Goal: Task Accomplishment & Management: Use online tool/utility

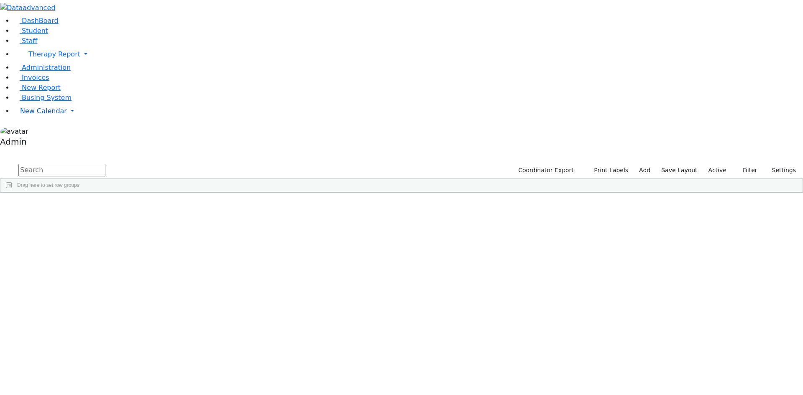
click at [28, 115] on span "New Calendar" at bounding box center [43, 111] width 47 height 8
click at [35, 132] on span "Calendar" at bounding box center [33, 128] width 30 height 8
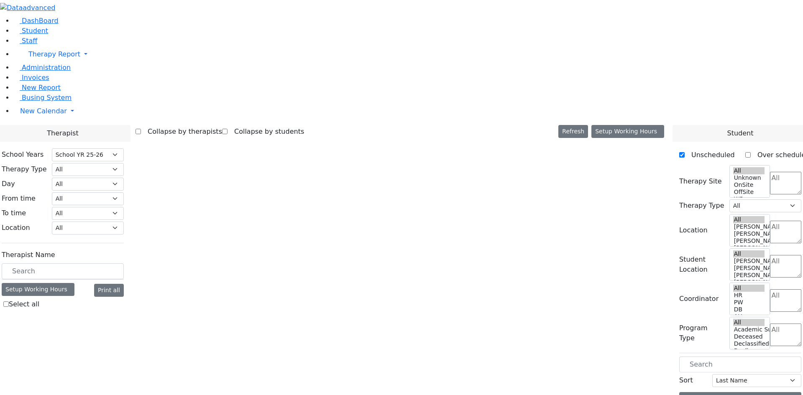
select select "212"
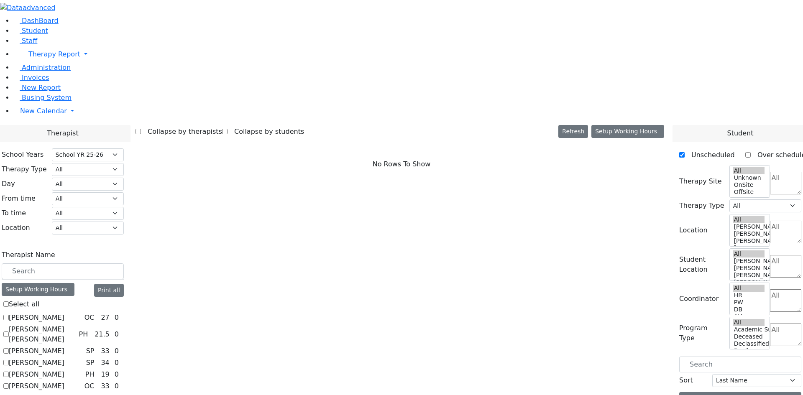
click at [64, 313] on label "[PERSON_NAME]" at bounding box center [37, 318] width 56 height 10
click at [9, 315] on input "[PERSON_NAME]" at bounding box center [5, 317] width 5 height 5
checkbox input "true"
select select "1"
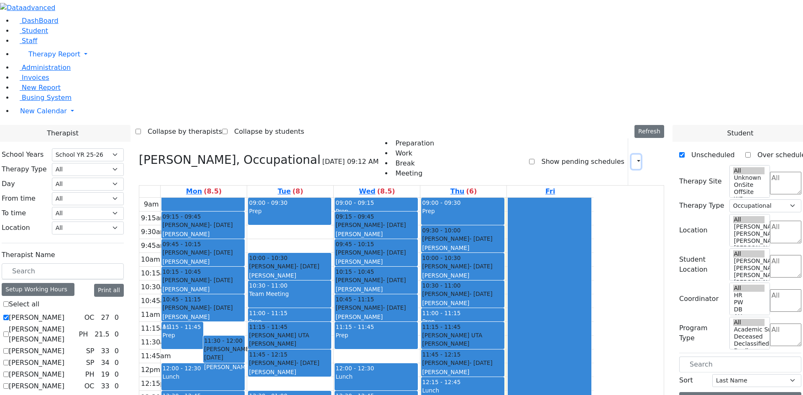
click at [636, 155] on button "button" at bounding box center [636, 162] width 9 height 14
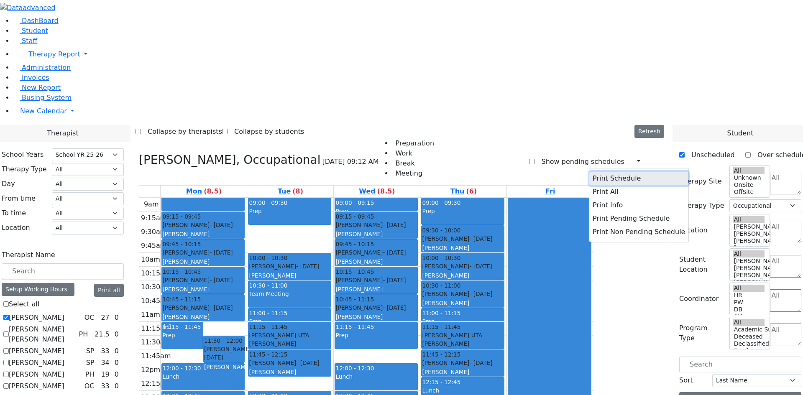
click at [613, 172] on button "Print Schedule" at bounding box center [639, 178] width 99 height 13
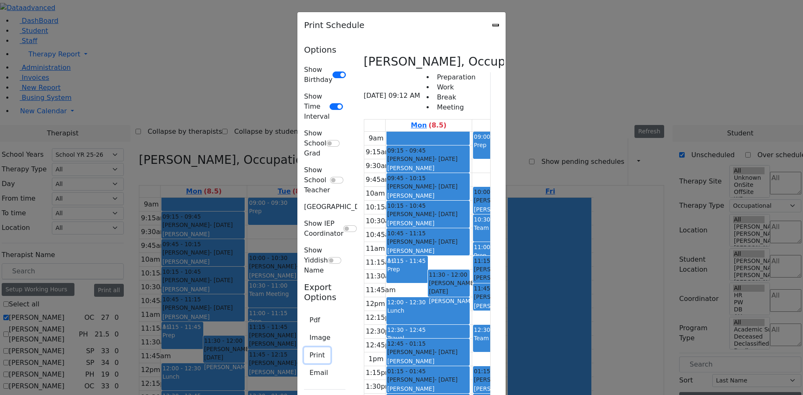
click at [304, 348] on button "Print" at bounding box center [317, 356] width 26 height 16
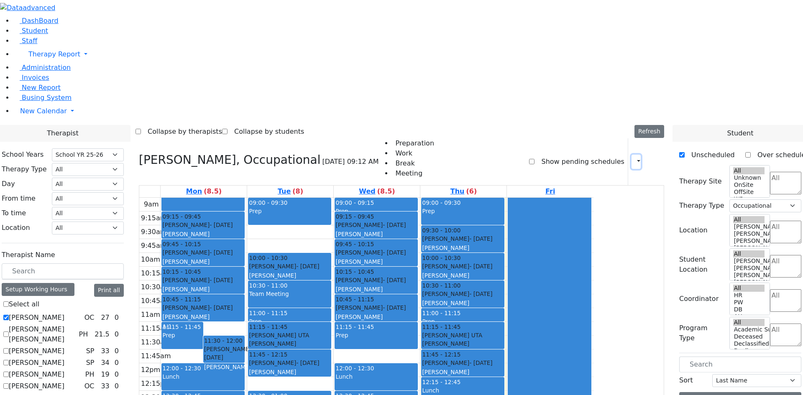
click at [634, 155] on button "button" at bounding box center [636, 162] width 9 height 14
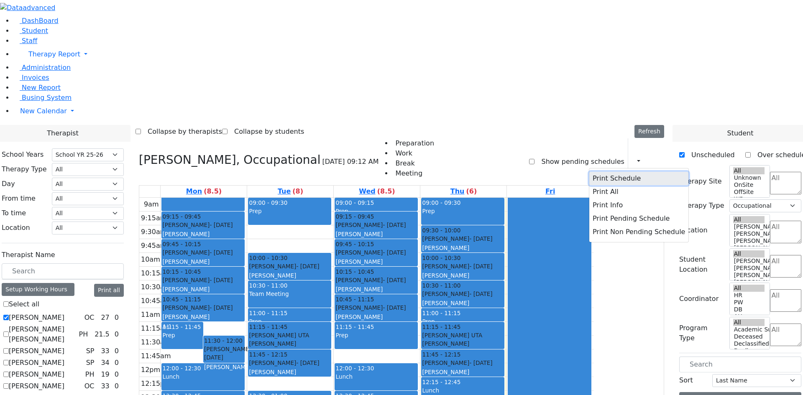
click at [614, 172] on button "Print Schedule" at bounding box center [639, 178] width 99 height 13
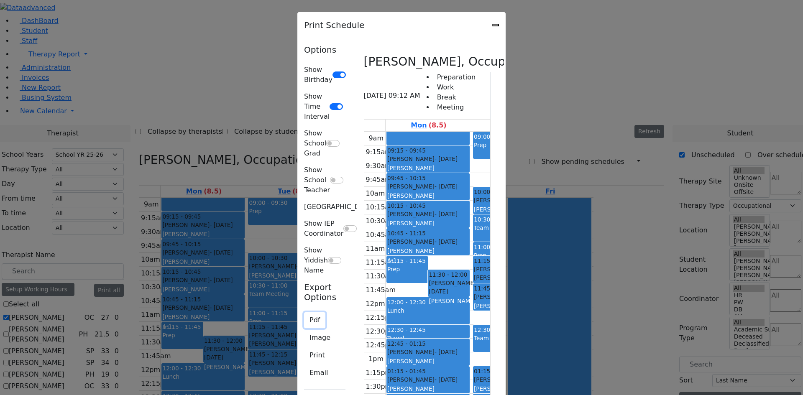
click at [304, 313] on button "Pdf" at bounding box center [314, 321] width 21 height 16
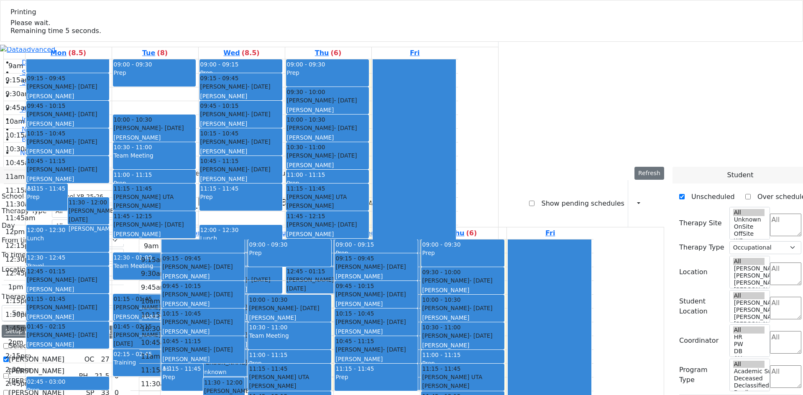
select select "212"
select select "1"
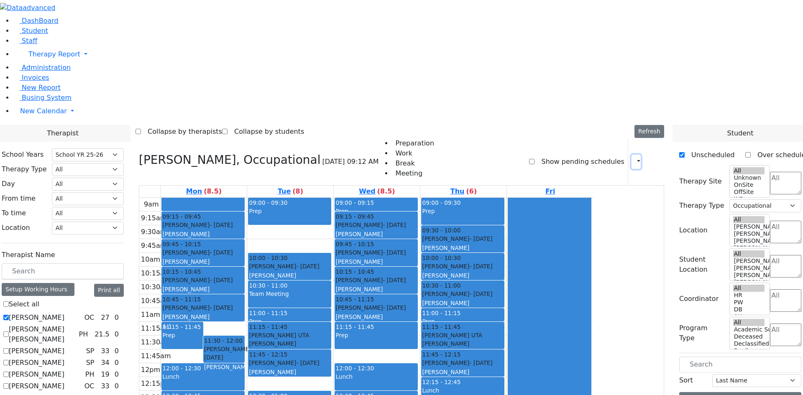
click at [632, 155] on button "button" at bounding box center [636, 162] width 9 height 14
click at [64, 313] on label "Abramczyk ZC" at bounding box center [37, 318] width 56 height 10
click at [9, 315] on input "Abramczyk ZC" at bounding box center [5, 317] width 5 height 5
checkbox input "false"
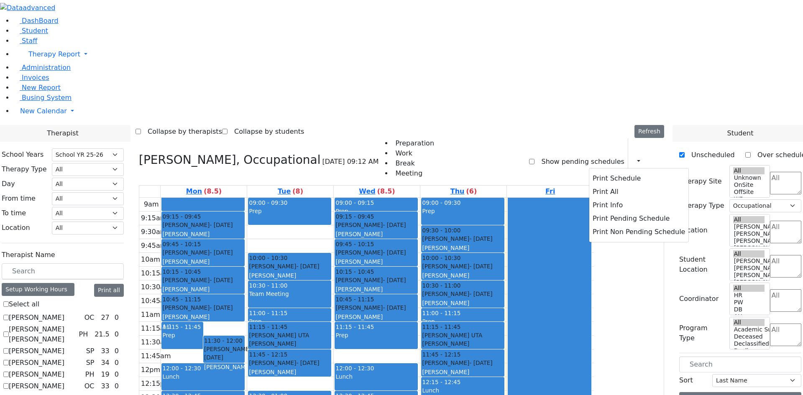
select select
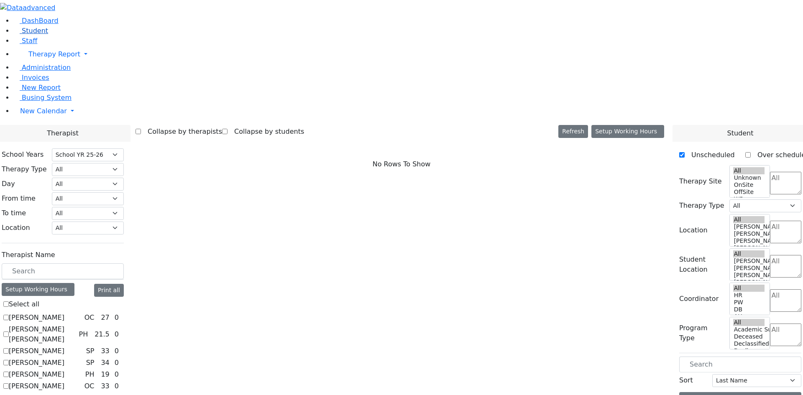
click at [42, 35] on link "Student" at bounding box center [30, 31] width 35 height 8
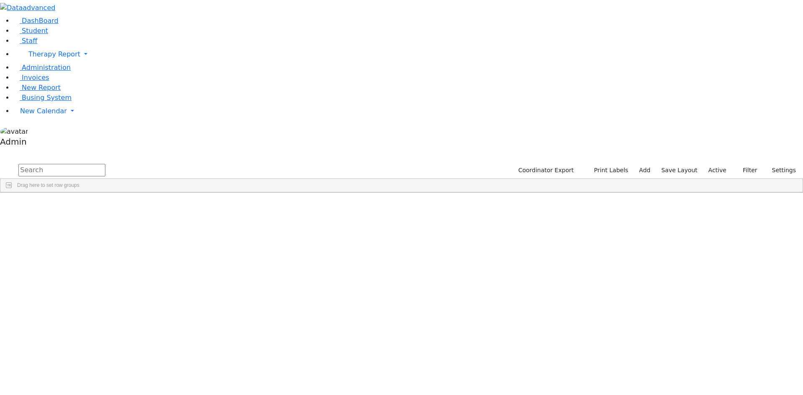
click at [105, 164] on input "text" at bounding box center [61, 170] width 87 height 13
click at [195, 347] on div "Rosenberg Abraham 11/23/2019 Ackerman Esti Special Class - K12 Suffern (845) 42…" at bounding box center [343, 353] width 686 height 12
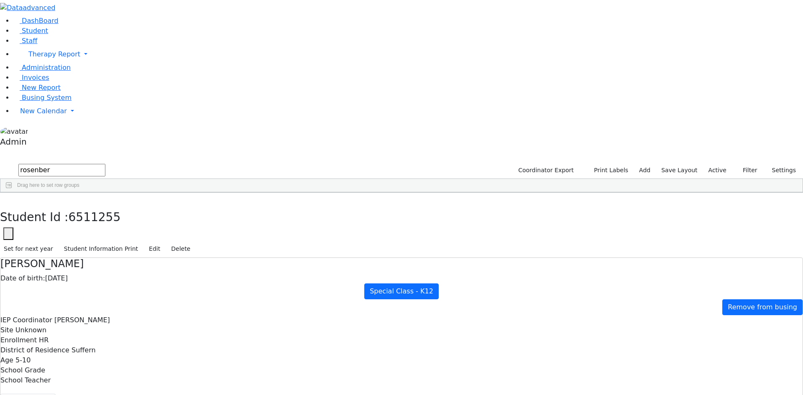
drag, startPoint x: 498, startPoint y: 341, endPoint x: 435, endPoint y: 342, distance: 63.2
copy div "sima14j@gmail.com"
click at [8, 199] on icon "button" at bounding box center [6, 201] width 5 height 5
drag, startPoint x: 161, startPoint y: 32, endPoint x: 75, endPoint y: 39, distance: 85.7
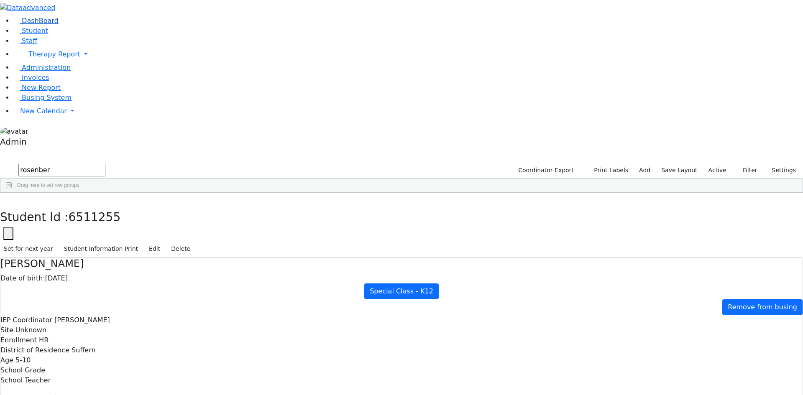
click at [75, 39] on div "DashBoard Student Staff Therapy Report Student Old Calendar Report Admin" at bounding box center [401, 396] width 803 height 792
type input "roth"
click at [44, 115] on span "New Calendar" at bounding box center [43, 111] width 47 height 8
click at [44, 132] on span "Calendar" at bounding box center [33, 128] width 30 height 8
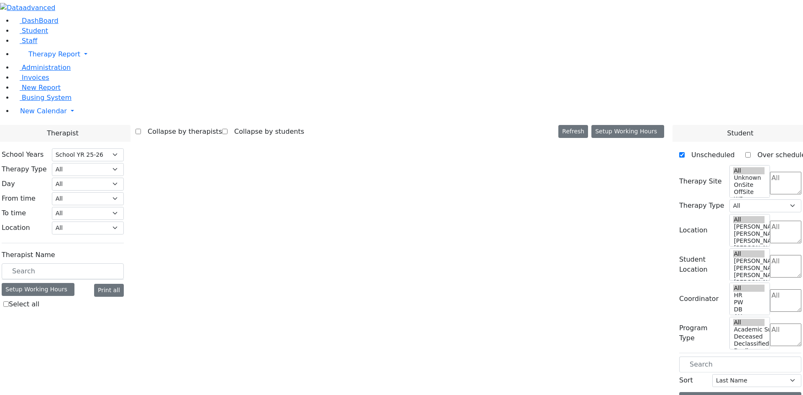
select select "212"
click at [124, 264] on input "text" at bounding box center [63, 272] width 122 height 16
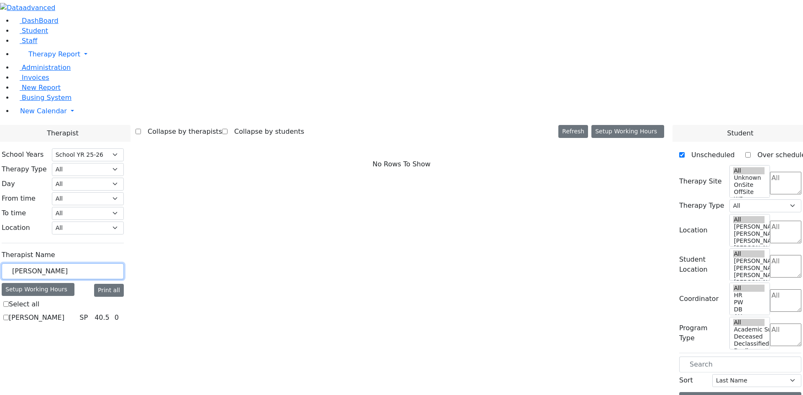
type input "grumet"
click at [64, 313] on label "[PERSON_NAME]" at bounding box center [37, 318] width 56 height 10
click at [9, 315] on input "[PERSON_NAME]" at bounding box center [5, 317] width 5 height 5
checkbox input "true"
select select "3"
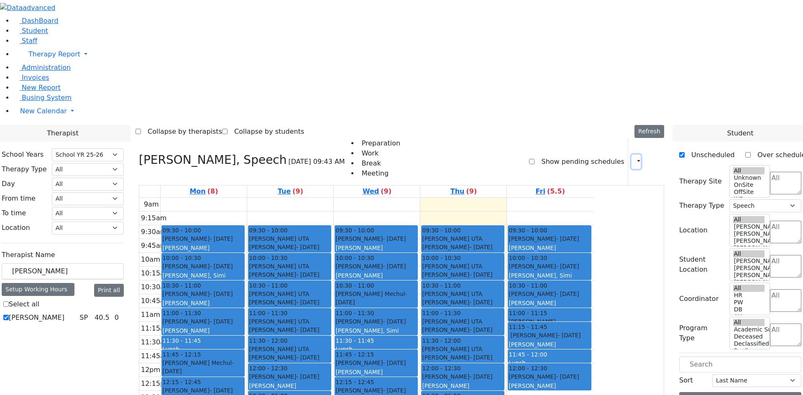
click at [632, 155] on button "button" at bounding box center [636, 162] width 9 height 14
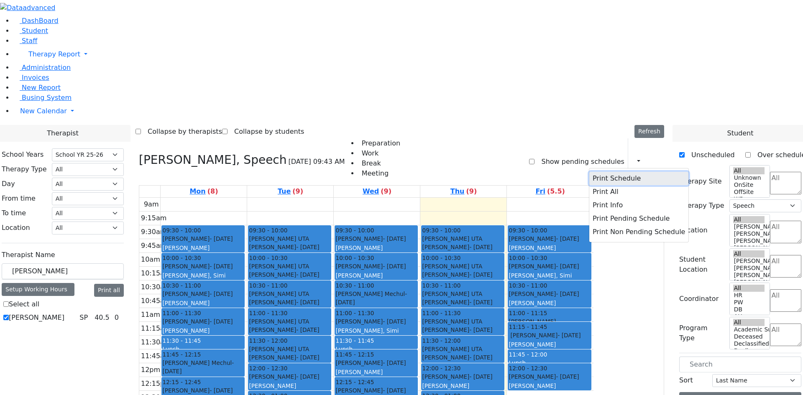
click at [621, 172] on button "Print Schedule" at bounding box center [639, 178] width 99 height 13
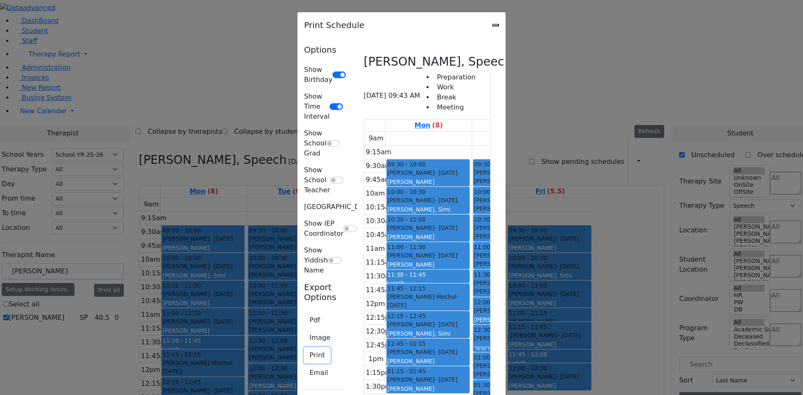
click at [304, 348] on button "Print" at bounding box center [317, 356] width 26 height 16
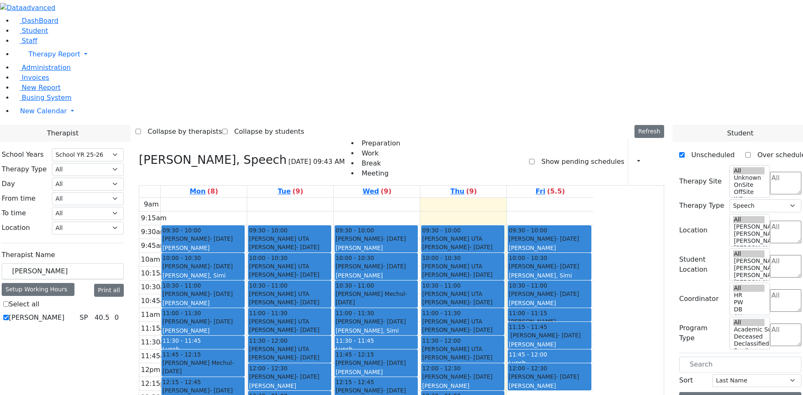
click at [64, 313] on label "Grumet Tova" at bounding box center [37, 318] width 56 height 10
click at [9, 315] on input "[PERSON_NAME]" at bounding box center [5, 317] width 5 height 5
checkbox input "false"
select select
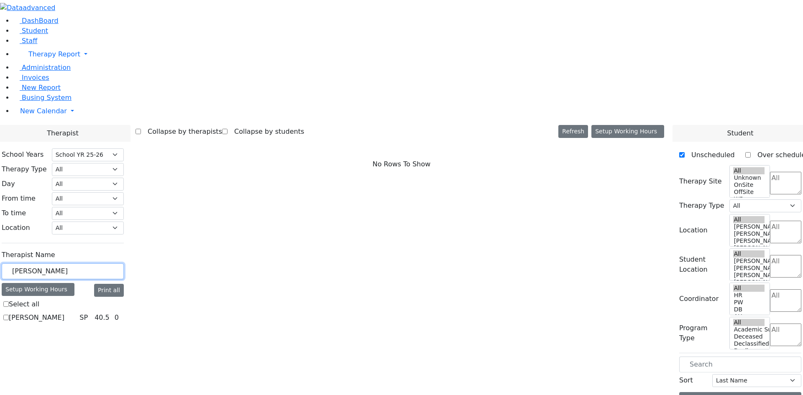
click at [124, 264] on input "grumet" at bounding box center [63, 272] width 122 height 16
drag, startPoint x: 158, startPoint y: 149, endPoint x: 74, endPoint y: 148, distance: 84.1
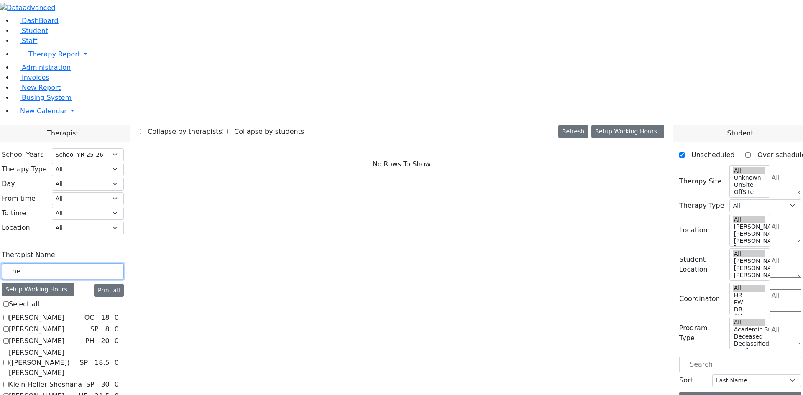
type input "h"
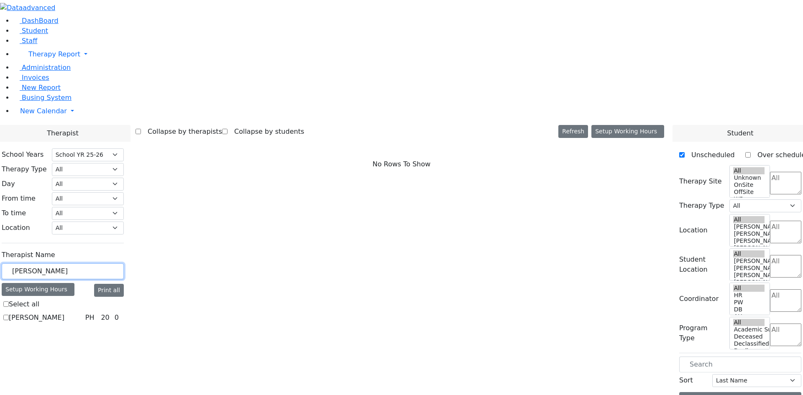
type input "leo"
click at [64, 313] on label "[PERSON_NAME]" at bounding box center [37, 318] width 56 height 10
click at [9, 315] on input "[PERSON_NAME]" at bounding box center [5, 317] width 5 height 5
checkbox input "true"
select select "2"
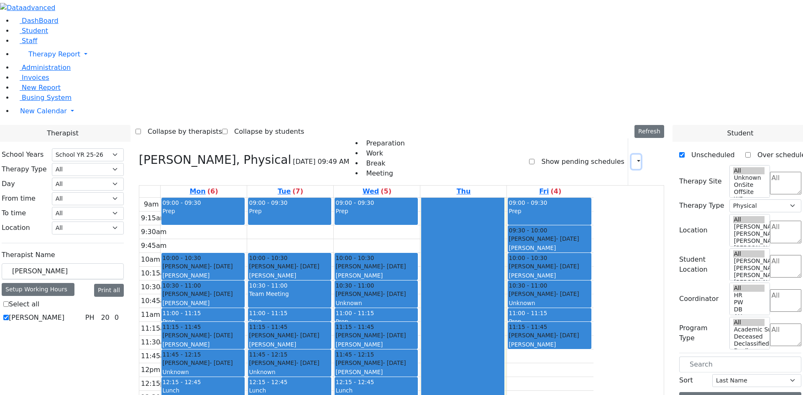
click at [632, 155] on button "button" at bounding box center [636, 162] width 9 height 14
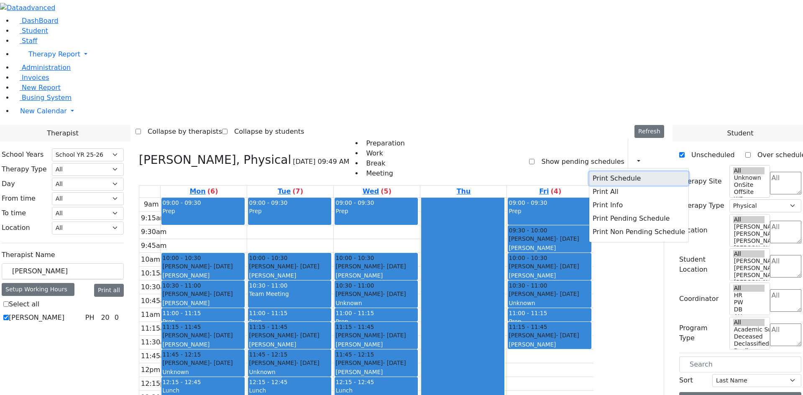
click at [599, 172] on button "Print Schedule" at bounding box center [639, 178] width 99 height 13
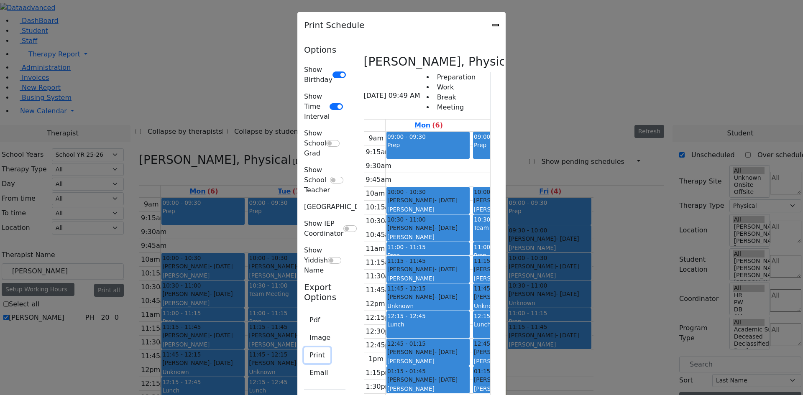
click at [304, 348] on button "Print" at bounding box center [317, 356] width 26 height 16
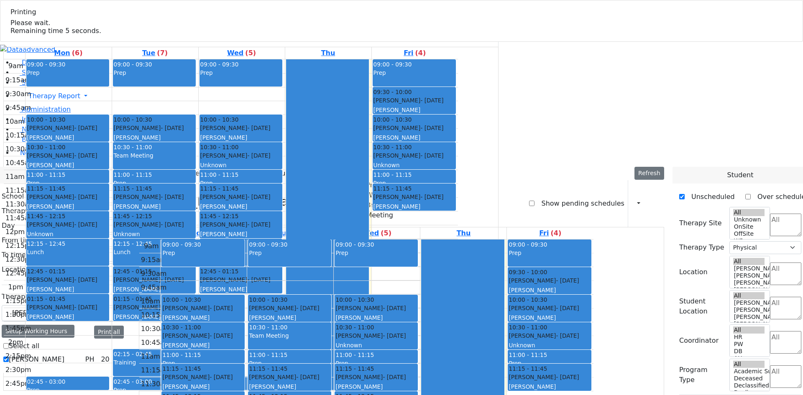
select select "212"
select select "2"
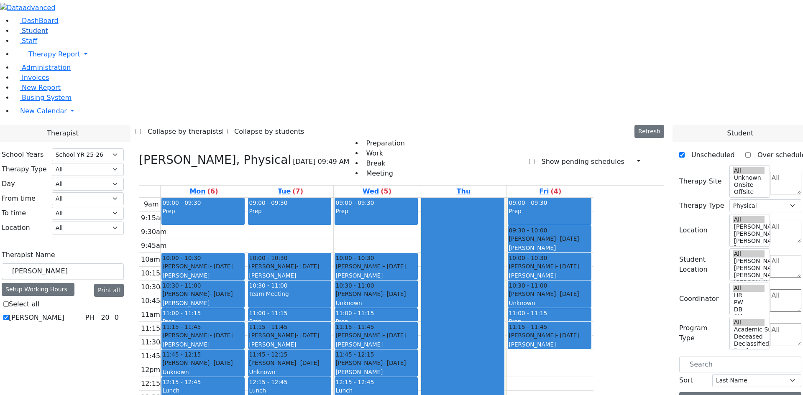
click at [27, 35] on span "Student" at bounding box center [35, 31] width 26 height 8
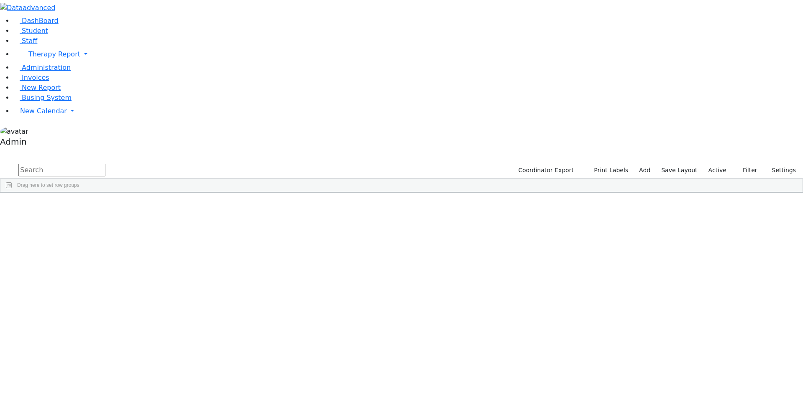
click at [105, 164] on input "text" at bounding box center [61, 170] width 87 height 13
click at [138, 206] on div "Zalmen" at bounding box center [103, 212] width 69 height 12
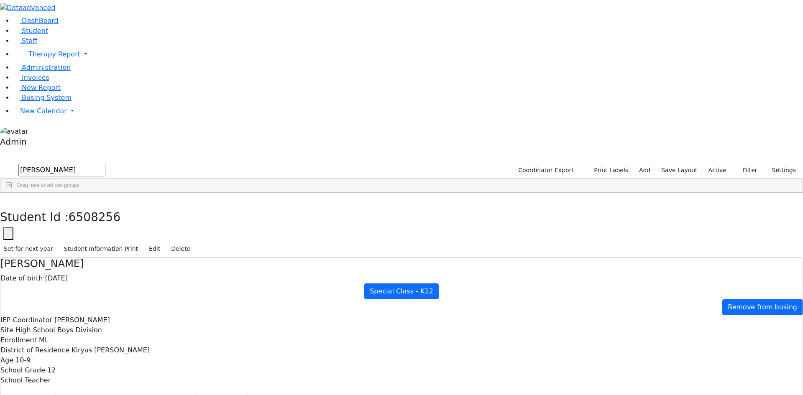
click at [12, 193] on button "button" at bounding box center [6, 202] width 12 height 18
drag, startPoint x: 146, startPoint y: 36, endPoint x: 100, endPoint y: 33, distance: 45.3
click at [101, 163] on form "lebo" at bounding box center [52, 171] width 105 height 16
type input "schon"
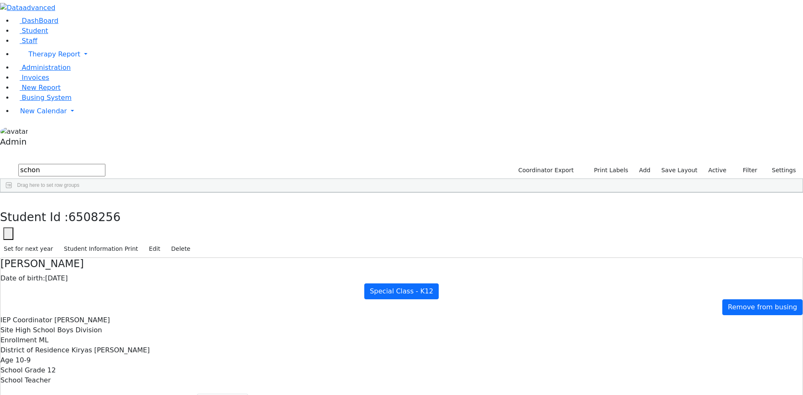
click at [137, 206] on div "Isaac" at bounding box center [102, 212] width 69 height 12
click at [24, 120] on link "New Calendar" at bounding box center [408, 111] width 790 height 17
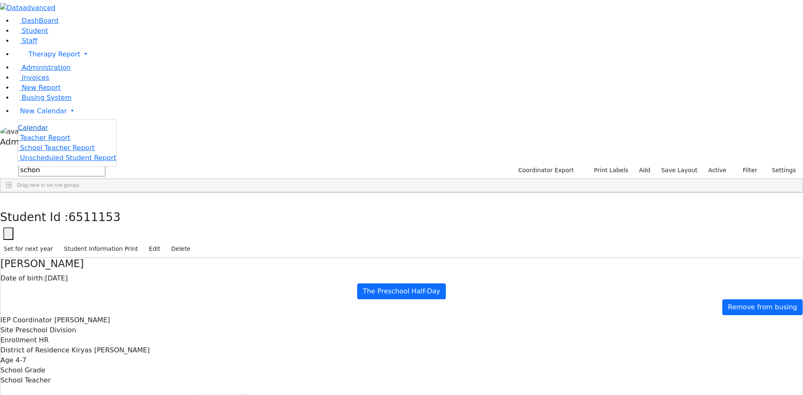
click at [30, 133] on link "Calendar" at bounding box center [33, 128] width 30 height 10
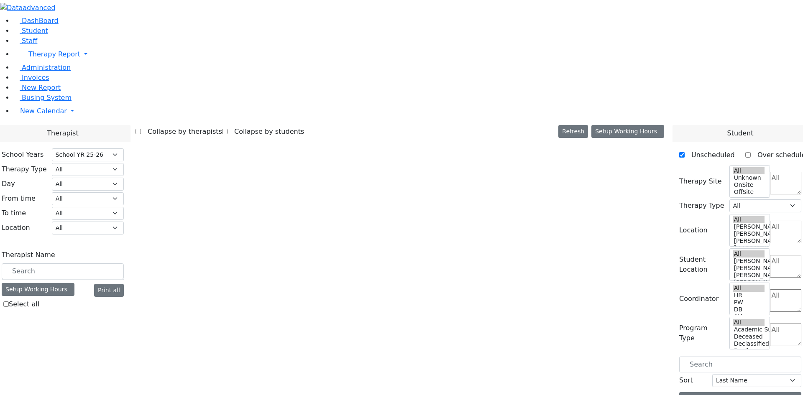
select select "212"
select select "2"
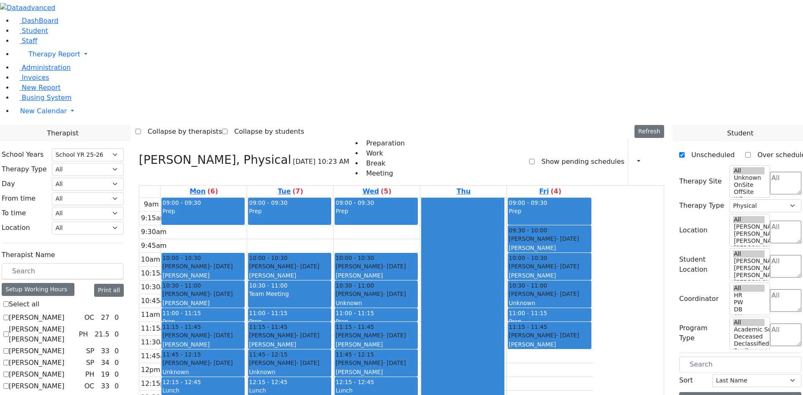
checkbox input "true"
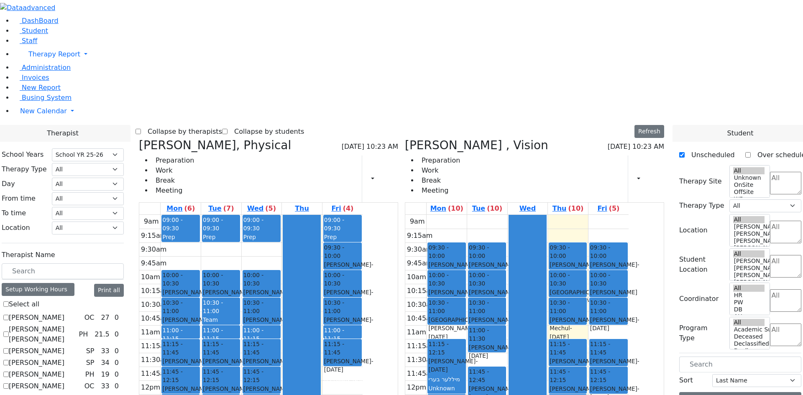
click at [139, 138] on icon at bounding box center [139, 145] width 0 height 14
select select "4"
checkbox input "false"
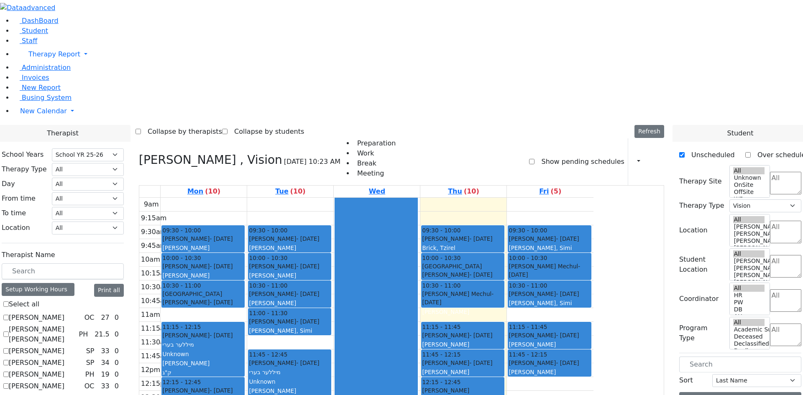
click at [770, 172] on textarea "Search" at bounding box center [785, 183] width 31 height 23
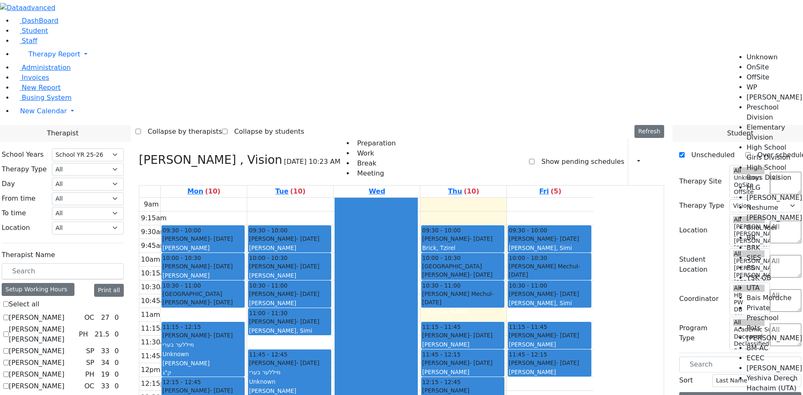
scroll to position [42, 0]
click at [758, 163] on li "High School Boys Division" at bounding box center [775, 173] width 56 height 20
select select "12"
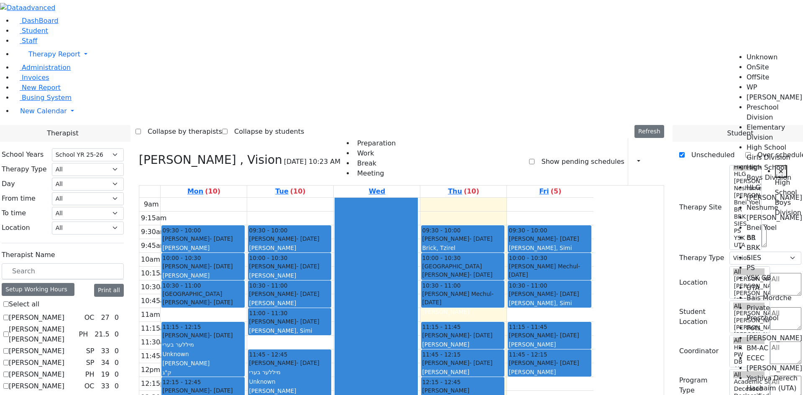
scroll to position [0, 17]
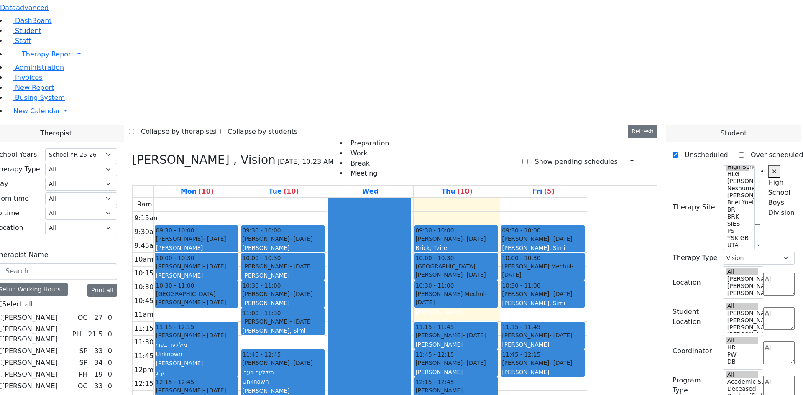
click at [37, 35] on span "Student" at bounding box center [28, 31] width 26 height 8
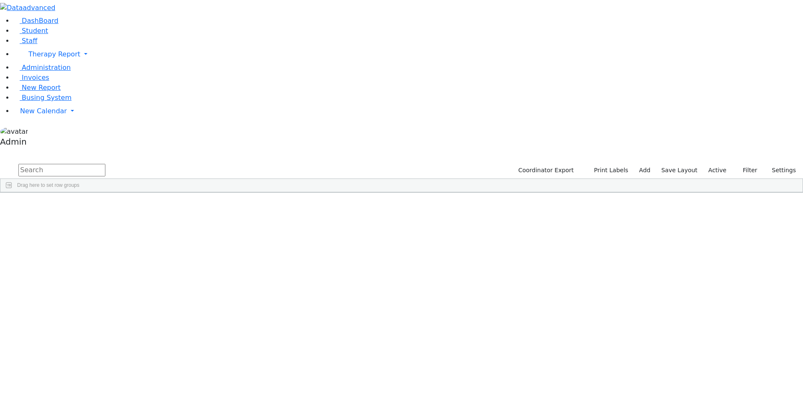
click at [105, 164] on input "text" at bounding box center [61, 170] width 87 height 13
type input "wer"
click at [206, 277] on div "[DATE]" at bounding box center [172, 283] width 69 height 12
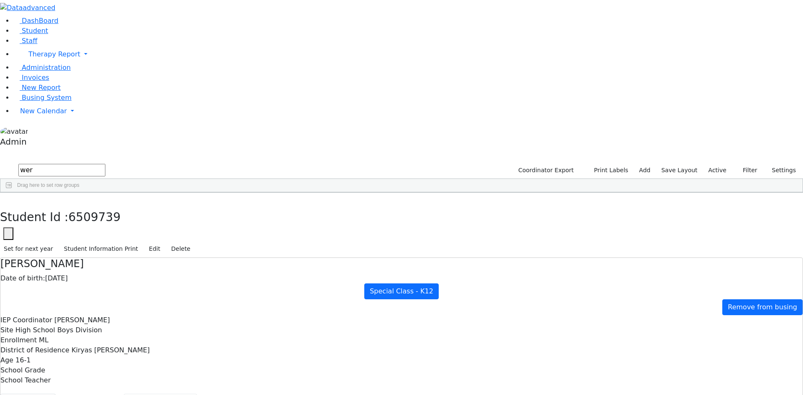
checkbox input "true"
click at [38, 115] on span "New Calendar" at bounding box center [43, 111] width 47 height 8
click at [37, 132] on span "Calendar" at bounding box center [33, 128] width 30 height 8
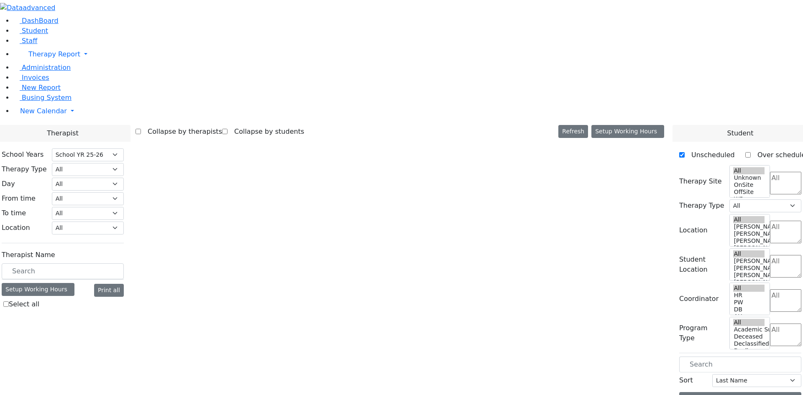
select select "212"
select select "4"
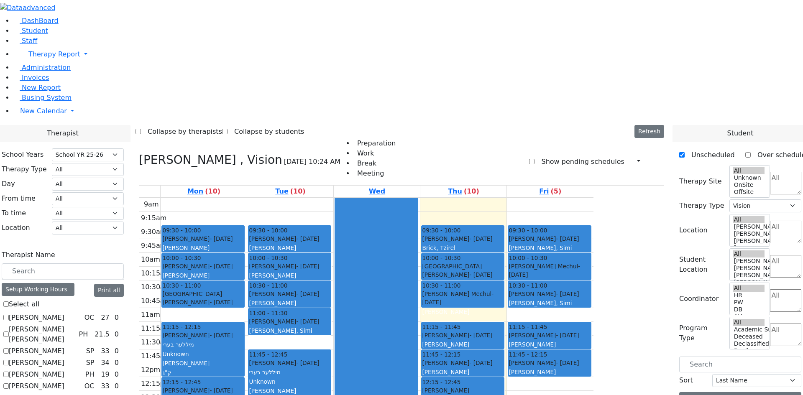
click at [770, 172] on textarea "Search" at bounding box center [785, 183] width 31 height 23
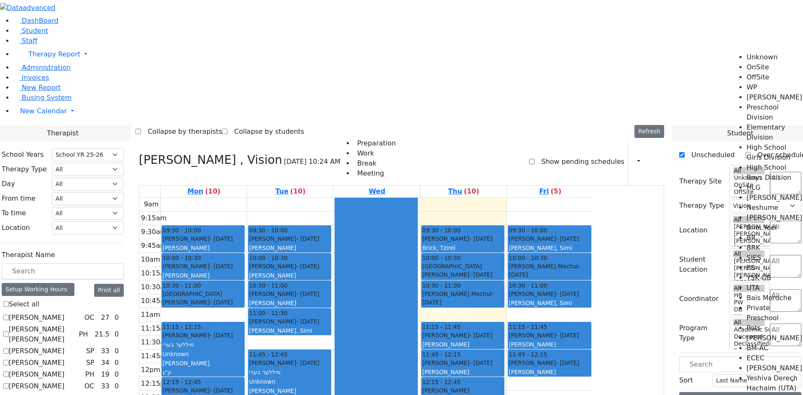
scroll to position [42, 0]
click at [757, 163] on li "High School Boys Division" at bounding box center [775, 173] width 56 height 20
select select "12"
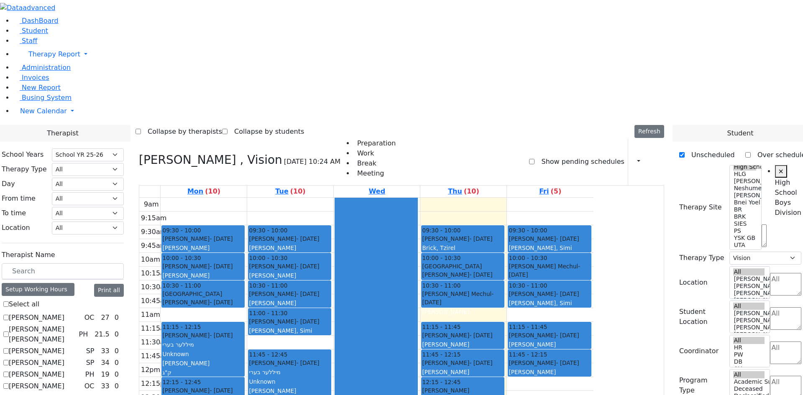
scroll to position [0, 17]
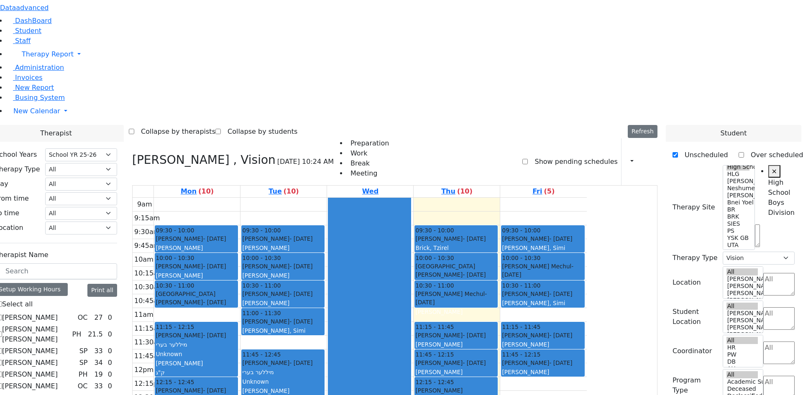
drag, startPoint x: 164, startPoint y: 4, endPoint x: 182, endPoint y: 3, distance: 18.4
click at [62, 11] on icon "button" at bounding box center [59, 8] width 6 height 6
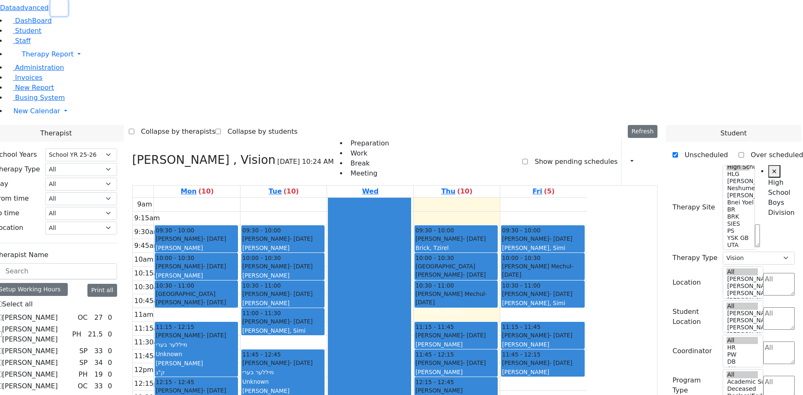
click at [51, 13] on button "button" at bounding box center [59, 8] width 17 height 16
click at [62, 11] on icon "button" at bounding box center [59, 8] width 6 height 6
click at [51, 13] on button "button" at bounding box center [59, 8] width 17 height 16
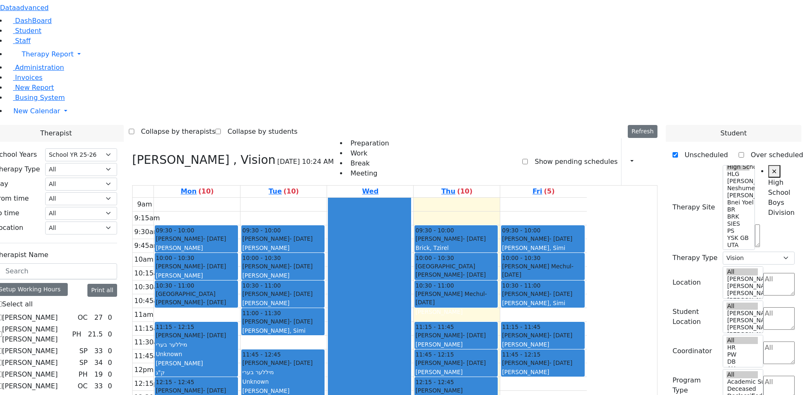
checkbox input "false"
select select
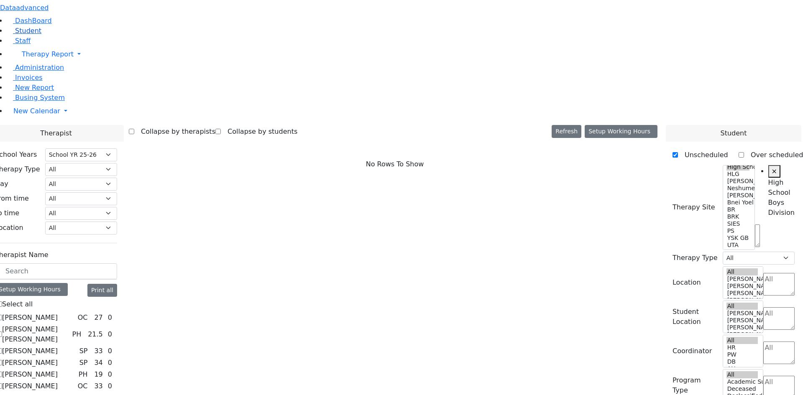
click at [33, 35] on span "Student" at bounding box center [28, 31] width 26 height 8
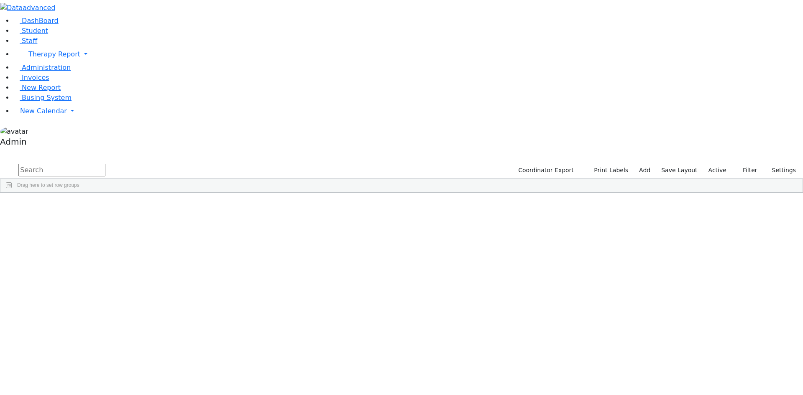
click at [105, 164] on input "text" at bounding box center [61, 170] width 87 height 13
type input "jaco"
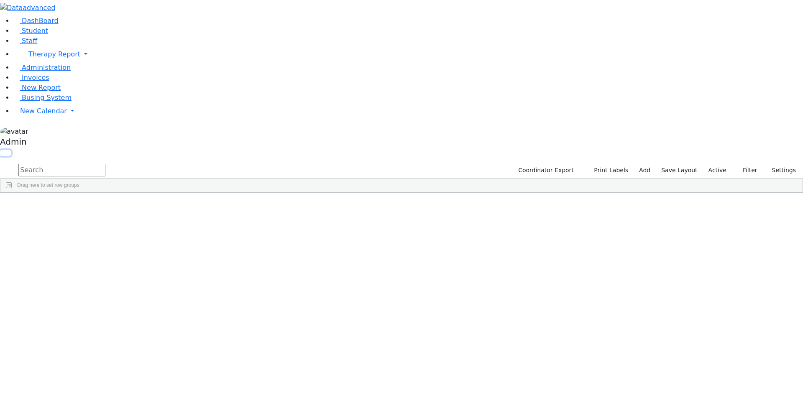
click at [11, 150] on button "button" at bounding box center [5, 153] width 11 height 6
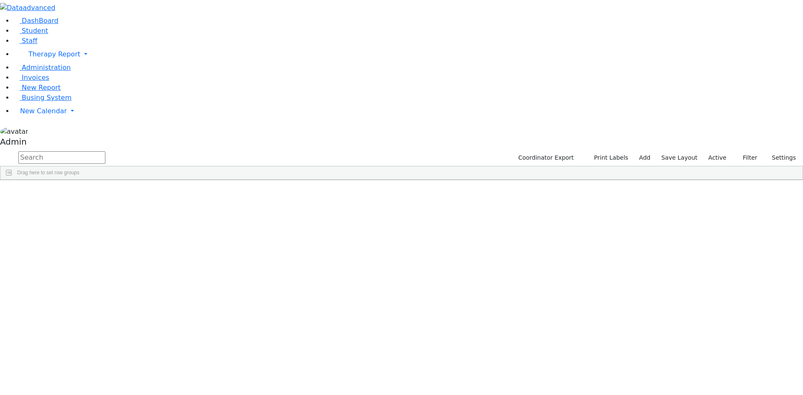
click at [0, 0] on button "button" at bounding box center [0, 0] width 0 height 0
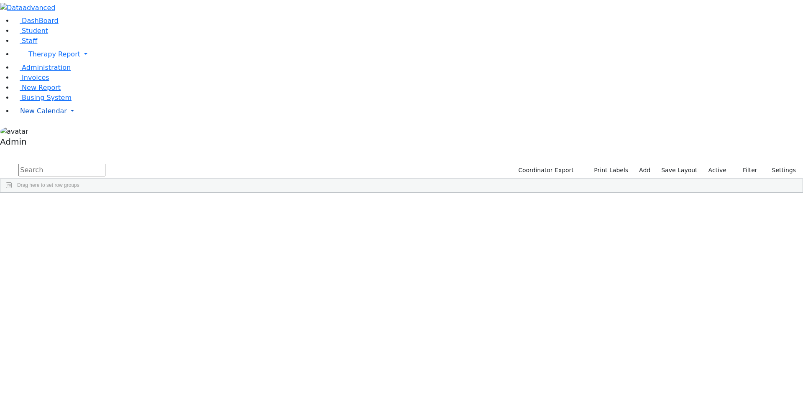
click at [38, 120] on link "New Calendar" at bounding box center [408, 111] width 790 height 17
click at [41, 132] on span "Calendar" at bounding box center [33, 128] width 30 height 8
click at [105, 164] on input "text" at bounding box center [61, 170] width 87 height 13
type input "spiel"
click at [138, 206] on div "[DEMOGRAPHIC_DATA]" at bounding box center [103, 212] width 69 height 12
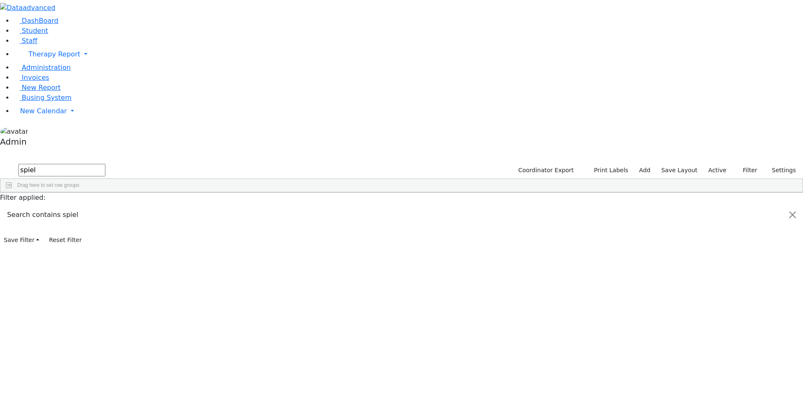
click at [138, 206] on div "[DEMOGRAPHIC_DATA]" at bounding box center [103, 212] width 69 height 12
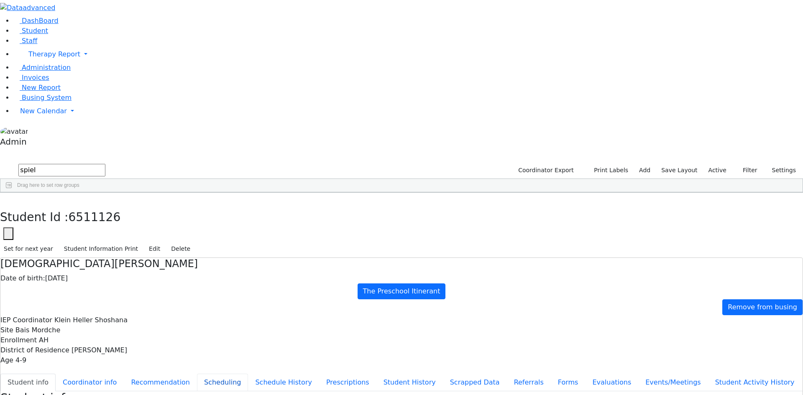
click at [205, 374] on button "Scheduling" at bounding box center [222, 383] width 51 height 18
click at [35, 72] on span "Administration" at bounding box center [46, 68] width 49 height 8
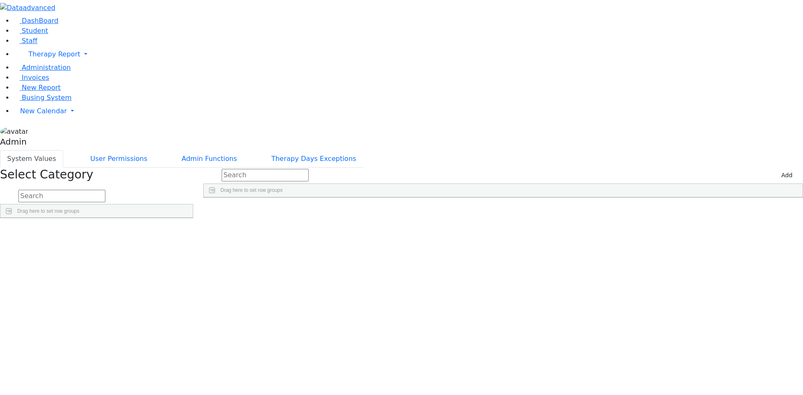
click at [105, 190] on input "text" at bounding box center [61, 196] width 87 height 13
type input "iep"
click at [187, 248] on span "Detail" at bounding box center [175, 251] width 23 height 6
click at [187, 246] on link "Detail" at bounding box center [175, 252] width 23 height 13
click at [323, 197] on div "IEPCoordinator" at bounding box center [294, 203] width 171 height 13
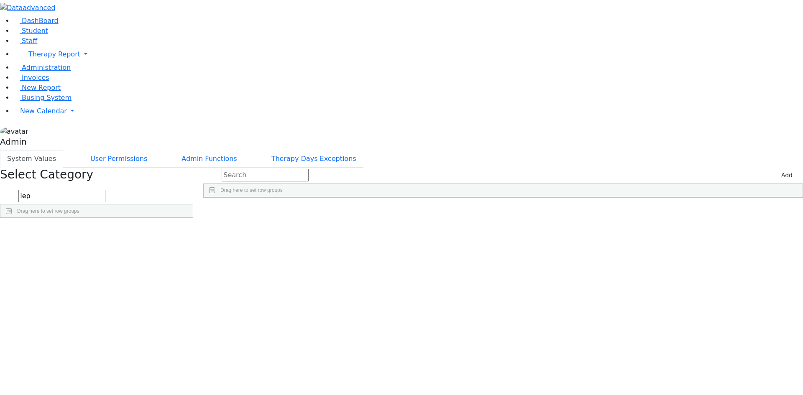
scroll to position [795, 0]
click at [36, 35] on span "Student" at bounding box center [35, 31] width 26 height 8
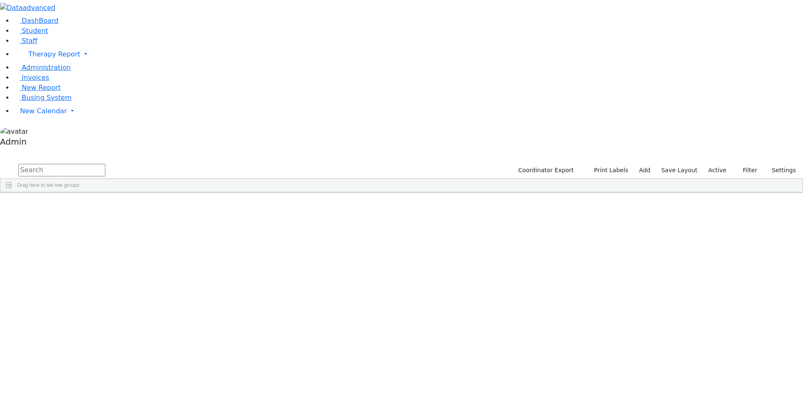
click at [105, 164] on input "text" at bounding box center [61, 170] width 87 height 13
click at [138, 206] on div "Zalmen" at bounding box center [103, 212] width 69 height 12
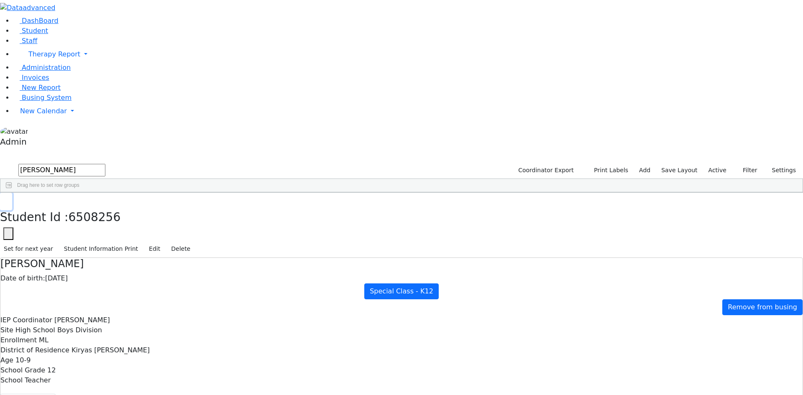
click at [12, 193] on button "button" at bounding box center [6, 202] width 12 height 18
drag, startPoint x: 151, startPoint y: 37, endPoint x: 85, endPoint y: 33, distance: 66.3
type input "rosenber"
click at [138, 347] on div "Abraham" at bounding box center [103, 353] width 69 height 12
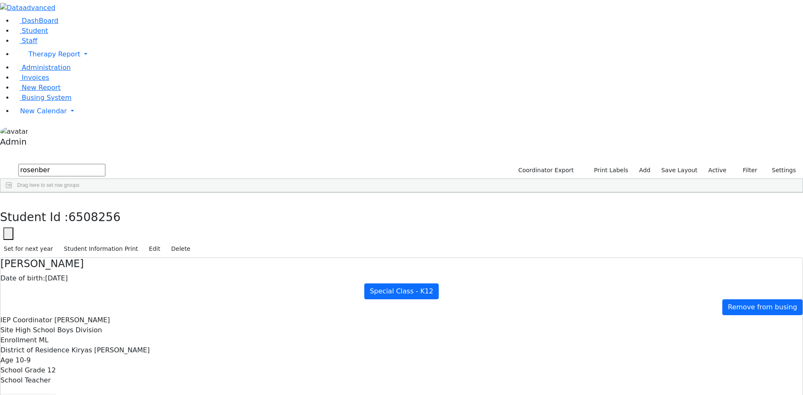
click at [138, 347] on div "Abraham" at bounding box center [103, 353] width 69 height 12
drag, startPoint x: 508, startPoint y: 360, endPoint x: 436, endPoint y: 366, distance: 71.8
copy div "mena168r@gmail.com"
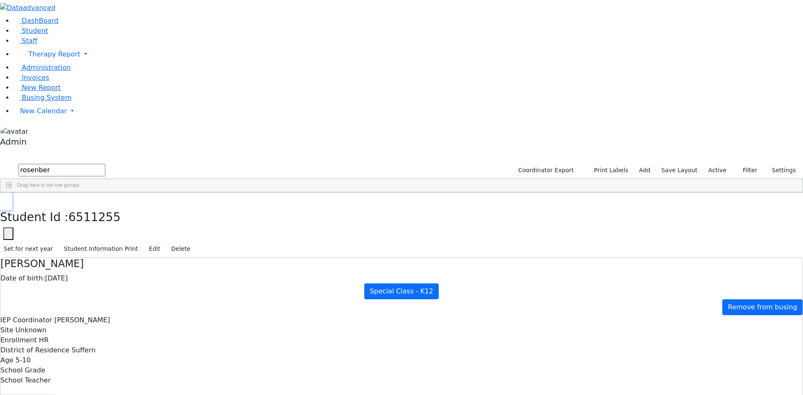
click at [12, 193] on button "button" at bounding box center [6, 202] width 12 height 18
click at [23, 115] on span "New Calendar" at bounding box center [43, 111] width 47 height 8
click at [35, 132] on span "Calendar" at bounding box center [33, 128] width 30 height 8
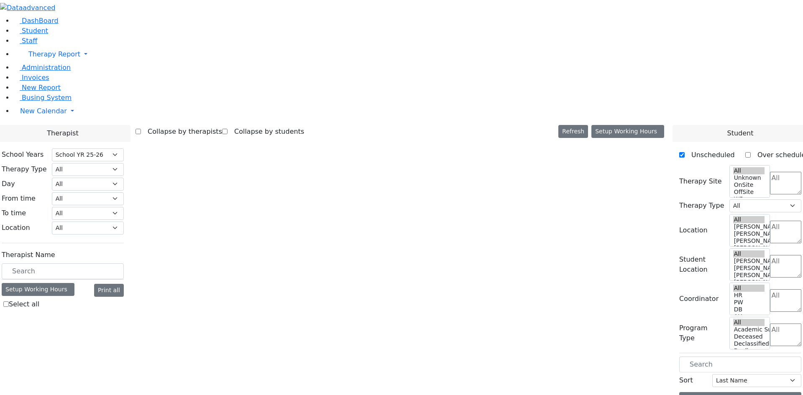
select select "212"
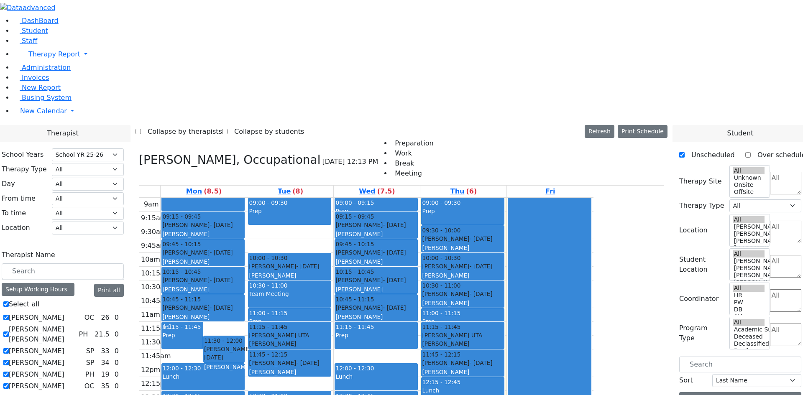
click at [39, 300] on label "Select all" at bounding box center [24, 305] width 31 height 10
click at [9, 302] on input "Select all" at bounding box center [5, 304] width 5 height 5
checkbox input "false"
click at [0, 0] on div at bounding box center [0, 0] width 0 height 0
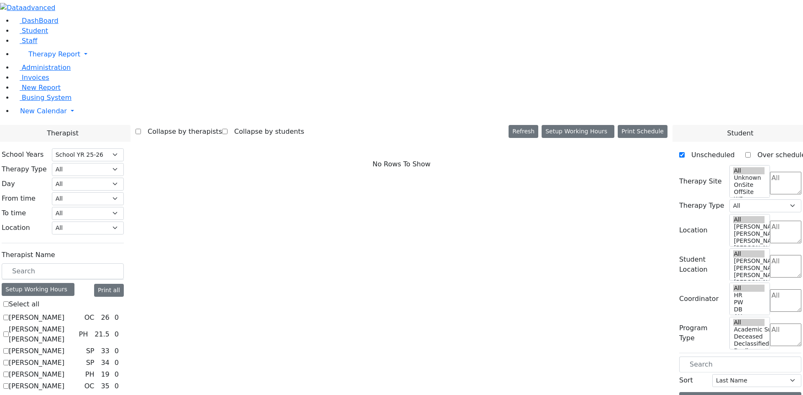
checkbox input "false"
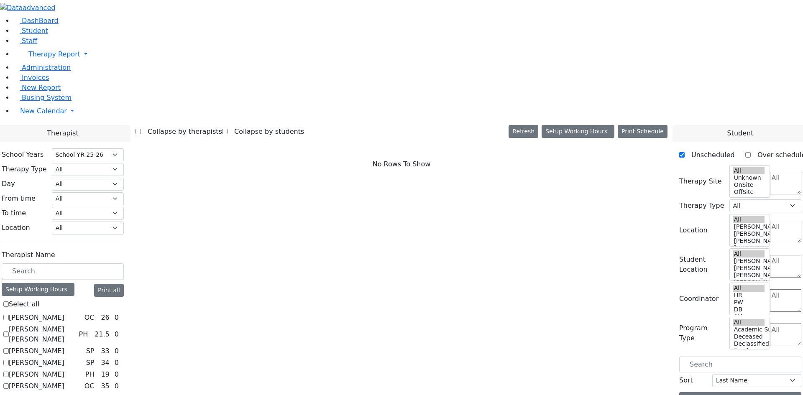
checkbox input "false"
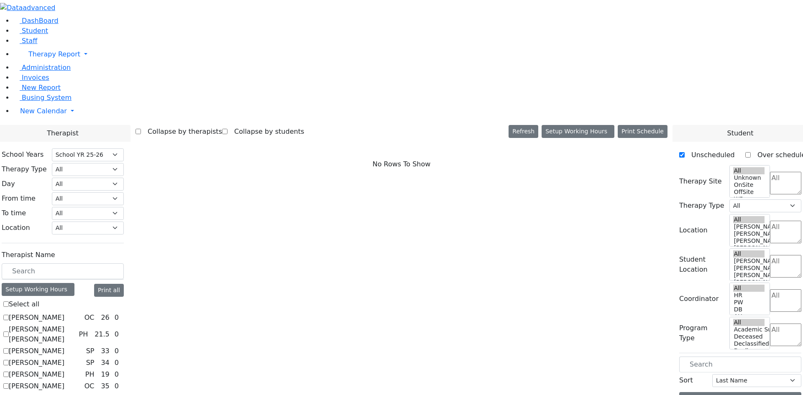
checkbox input "false"
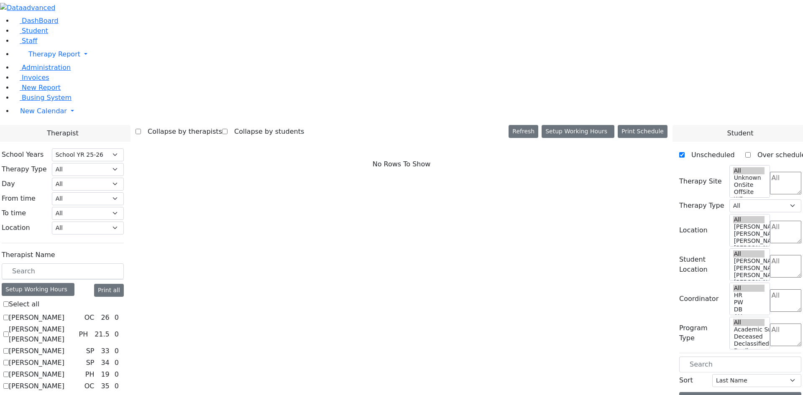
checkbox input "false"
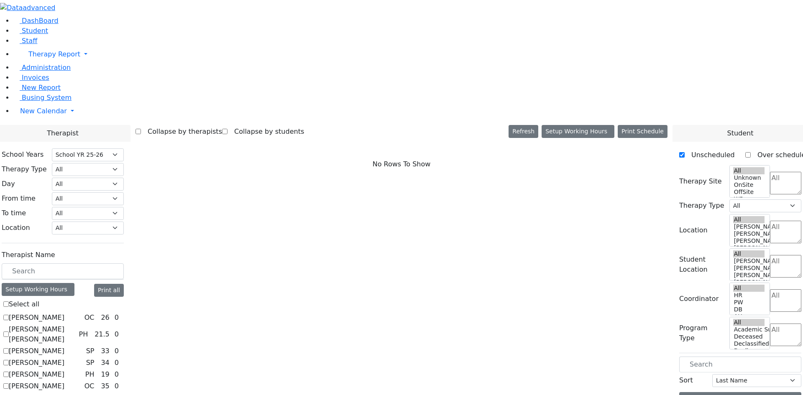
checkbox input "false"
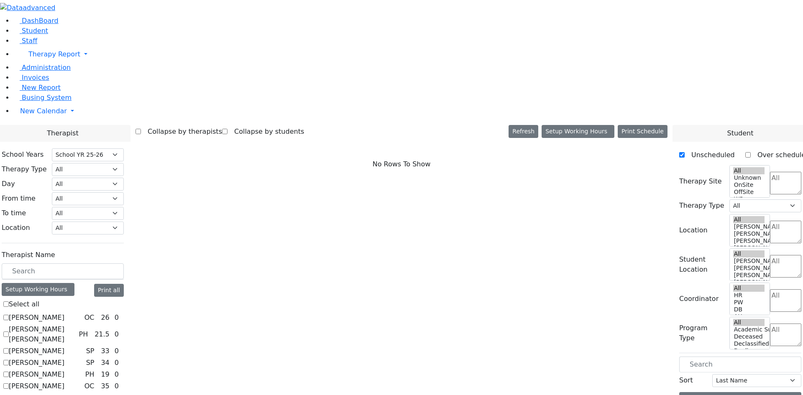
checkbox input "false"
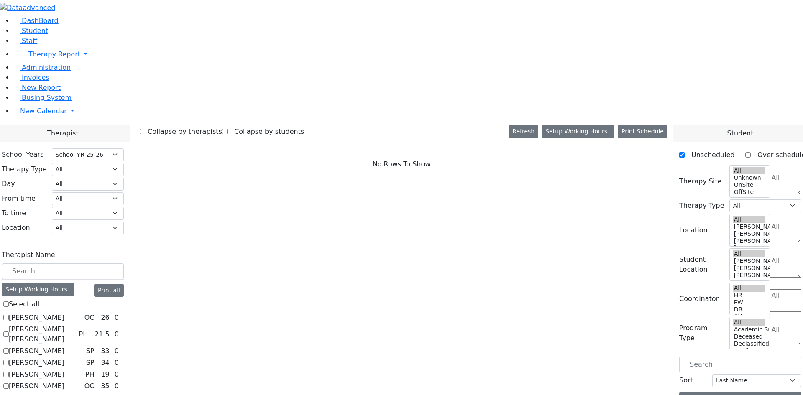
checkbox input "false"
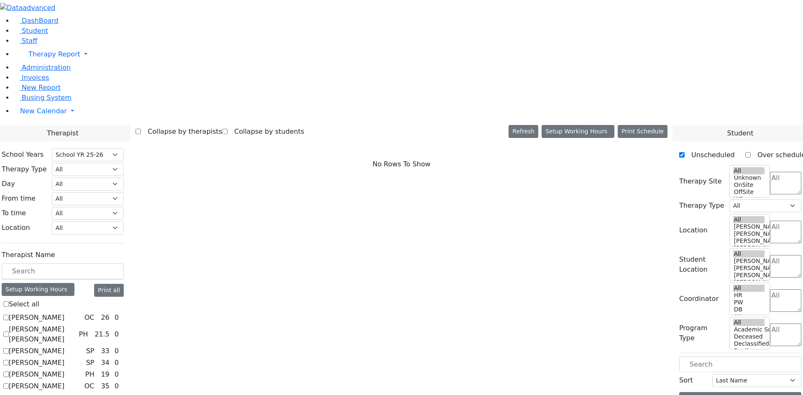
checkbox input "false"
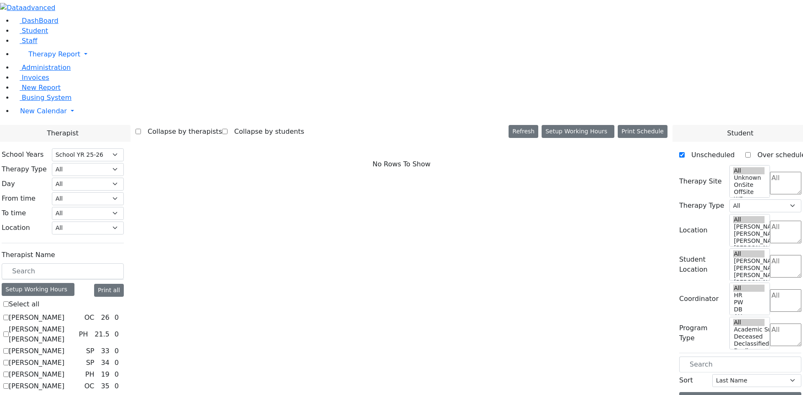
checkbox input "false"
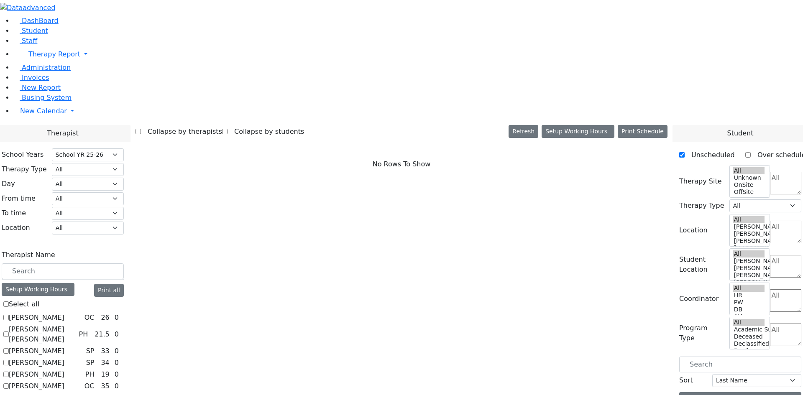
checkbox input "false"
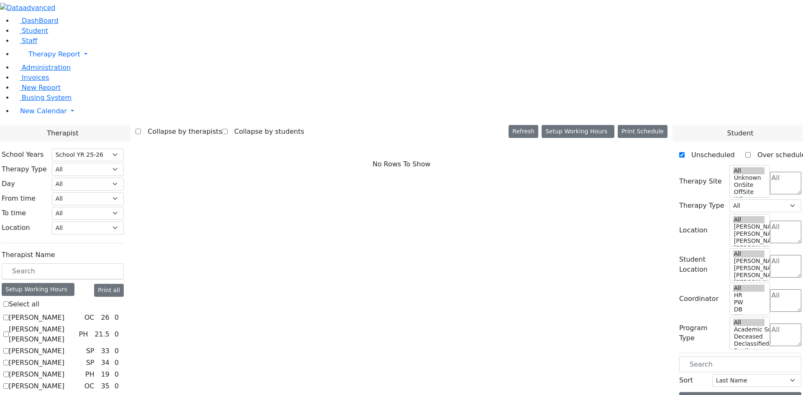
checkbox input "false"
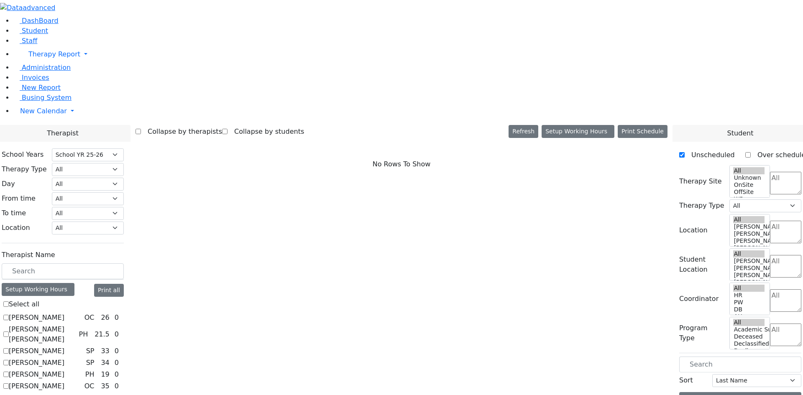
checkbox input "false"
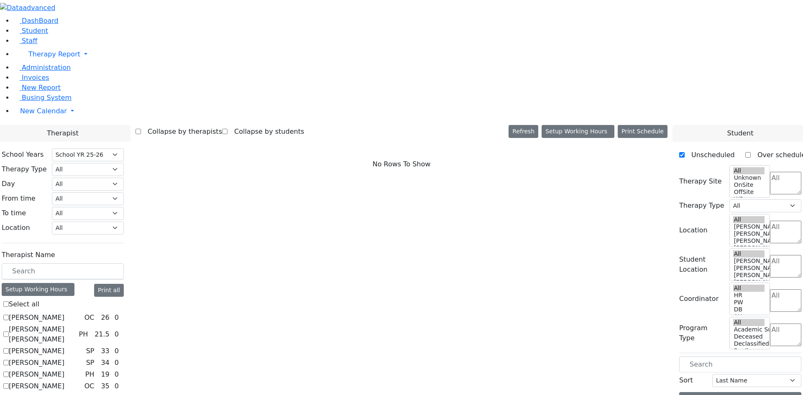
checkbox input "false"
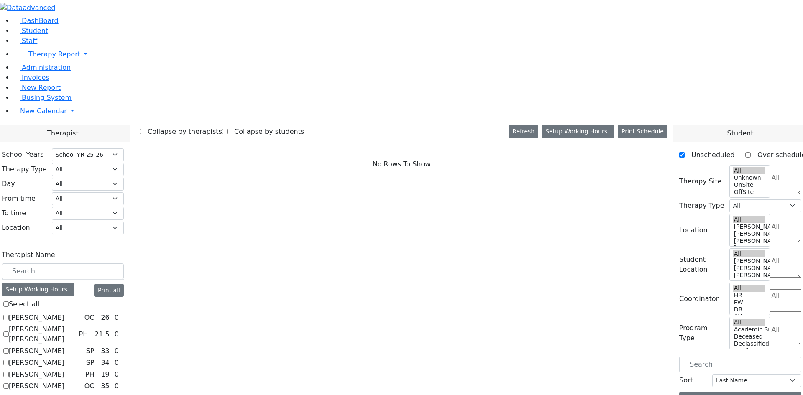
checkbox input "false"
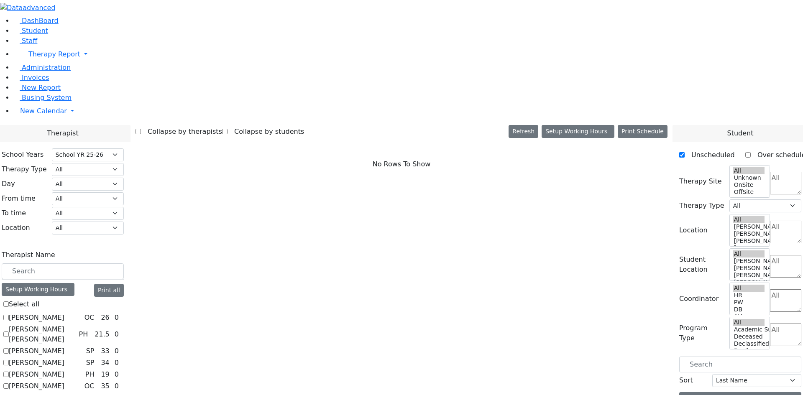
checkbox input "false"
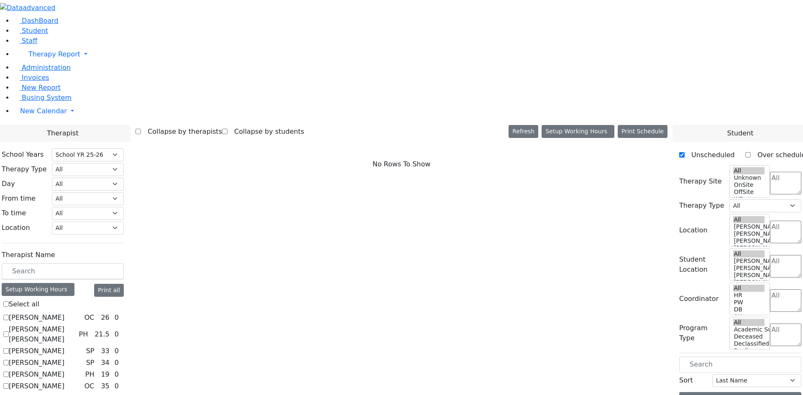
checkbox input "false"
click at [658, 125] on button "Print Schedule" at bounding box center [643, 131] width 50 height 13
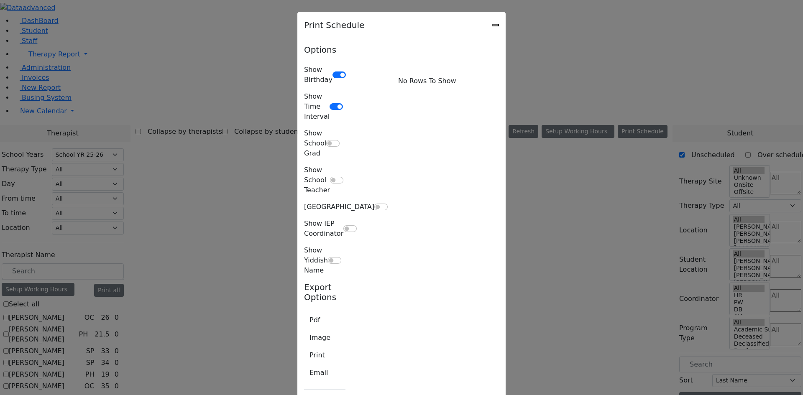
click at [506, 26] on div "Print Schedule" at bounding box center [401, 25] width 208 height 26
click at [496, 25] on icon "Close" at bounding box center [496, 25] width 0 height 0
